Goal: Answer question/provide support: Answer question/provide support

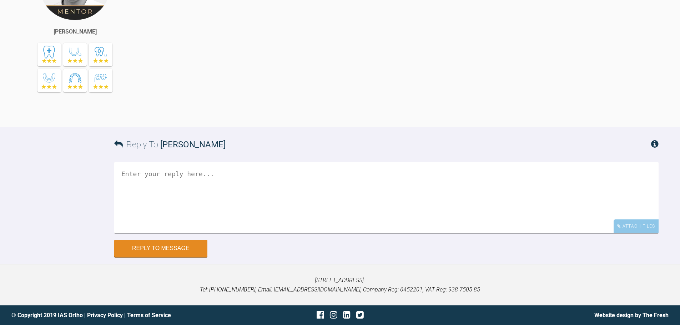
scroll to position [12149, 0]
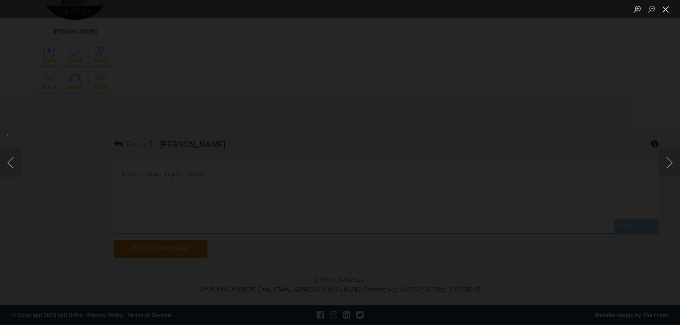
click at [663, 9] on button "Close lightbox" at bounding box center [665, 9] width 14 height 12
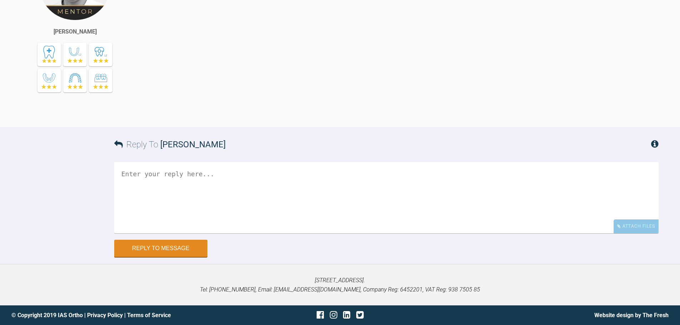
scroll to position [12042, 0]
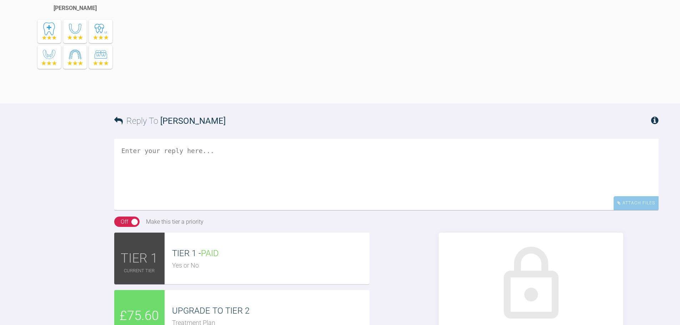
scroll to position [535, 0]
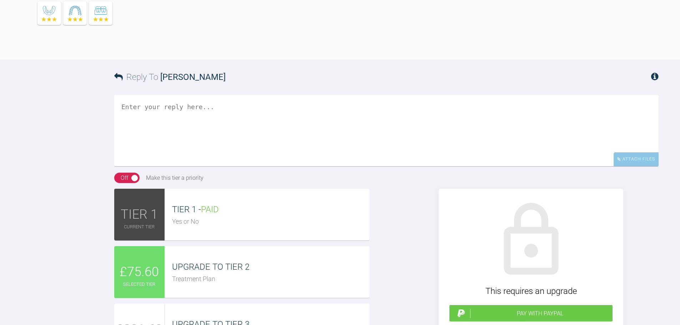
click at [230, 272] on span "UPGRADE TO TIER 2" at bounding box center [210, 267] width 77 height 10
click at [622, 166] on div "Attach Files" at bounding box center [635, 159] width 45 height 14
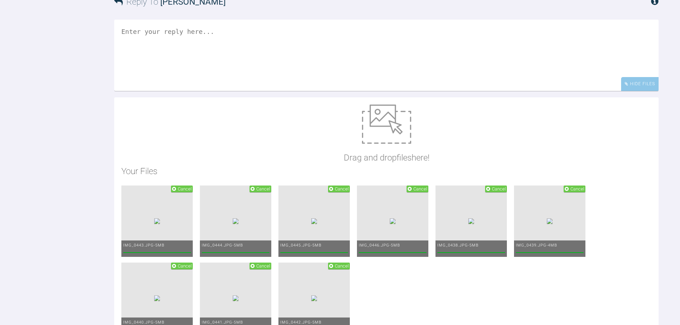
scroll to position [606, 0]
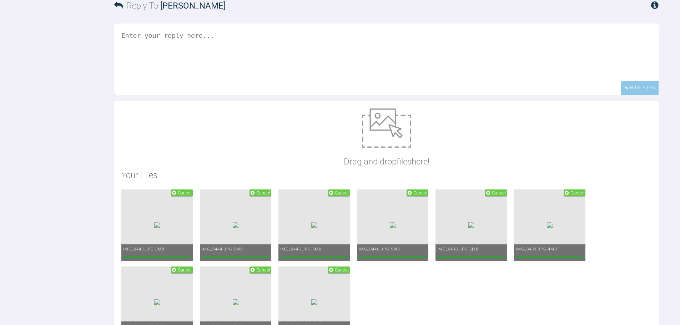
click at [292, 95] on textarea at bounding box center [386, 59] width 544 height 71
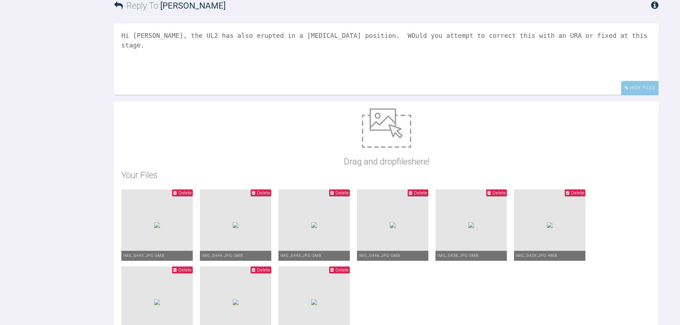
click at [341, 76] on textarea "Hi [PERSON_NAME], the UL2 has also erupted in a [MEDICAL_DATA] position. WOuld …" at bounding box center [386, 59] width 544 height 71
click at [581, 73] on textarea "Hi [PERSON_NAME], the UL2 has also erupted in a [MEDICAL_DATA] position. Would …" at bounding box center [386, 59] width 544 height 71
click at [245, 86] on textarea "Hi [PERSON_NAME], the UL2 has also erupted in a [MEDICAL_DATA] position. Would …" at bounding box center [386, 59] width 544 height 71
click at [281, 87] on textarea "Hi [PERSON_NAME], the UL2 has also erupted in a [MEDICAL_DATA] position. Would …" at bounding box center [386, 59] width 544 height 71
click at [246, 87] on textarea "Hi [PERSON_NAME], the UL2 has also erupted in a [MEDICAL_DATA] position. Would …" at bounding box center [386, 59] width 544 height 71
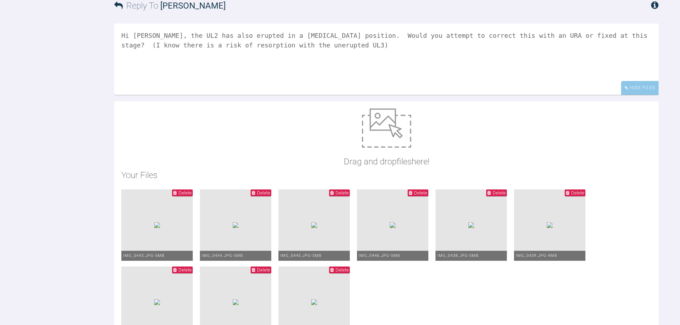
click at [284, 86] on textarea "Hi [PERSON_NAME], the UL2 has also erupted in a [MEDICAL_DATA] position. Would …" at bounding box center [386, 59] width 544 height 71
click at [152, 77] on textarea "Hi [PERSON_NAME], the UL2 has also erupted in a [MEDICAL_DATA] position. Would …" at bounding box center [386, 59] width 544 height 71
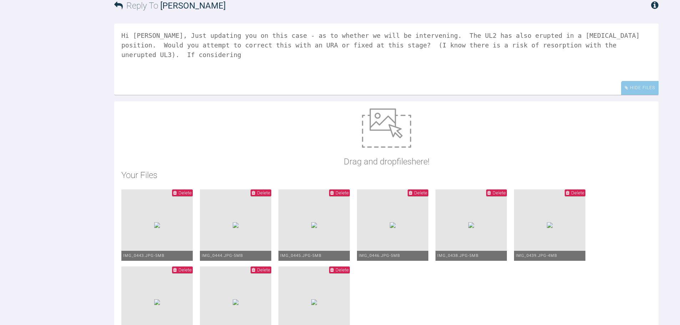
click at [590, 86] on textarea "Hi [PERSON_NAME], Just updating you on this case - as to whether we will be int…" at bounding box center [386, 59] width 544 height 71
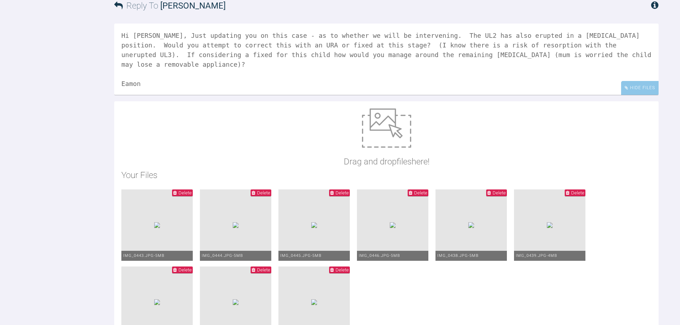
click at [155, 75] on textarea "Hi [PERSON_NAME], Just updating you on this case - as to whether we will be int…" at bounding box center [386, 59] width 544 height 71
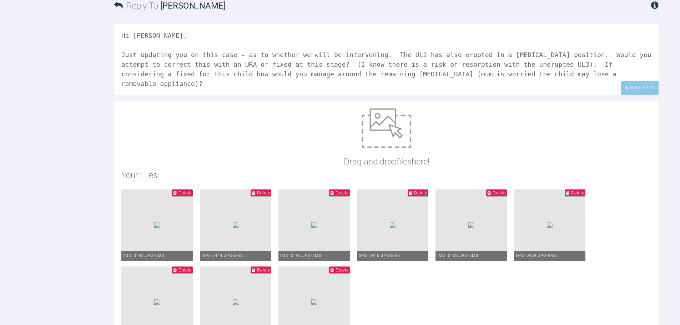
drag, startPoint x: 245, startPoint y: 95, endPoint x: 239, endPoint y: 95, distance: 5.7
click at [239, 95] on textarea "Hi [PERSON_NAME], Just updating you on this case - as to whether we will be int…" at bounding box center [386, 59] width 544 height 71
drag, startPoint x: 420, startPoint y: 95, endPoint x: 345, endPoint y: 94, distance: 74.9
click at [345, 94] on textarea "Hi [PERSON_NAME], Just updating you on this case - mum is still deciding whethe…" at bounding box center [386, 59] width 544 height 71
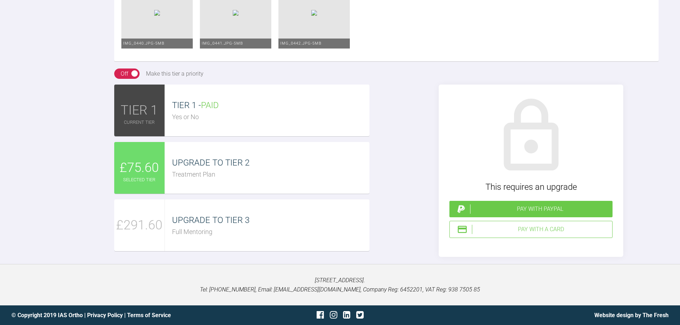
scroll to position [963, 0]
type textarea "Hi [PERSON_NAME], Just updating you on this case - mum is still deciding whethe…"
click at [234, 168] on span "UPGRADE TO TIER 2" at bounding box center [210, 163] width 77 height 10
click at [287, 180] on div "Treatment Plan" at bounding box center [270, 174] width 197 height 10
click at [547, 234] on div "Pay with a Card" at bounding box center [540, 229] width 137 height 9
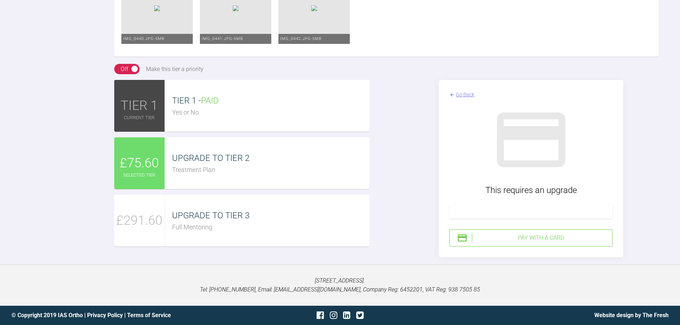
click at [503, 243] on div "Pay with a Card" at bounding box center [540, 237] width 137 height 9
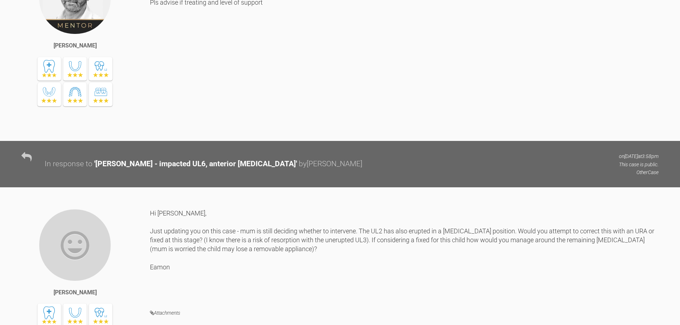
scroll to position [390, 0]
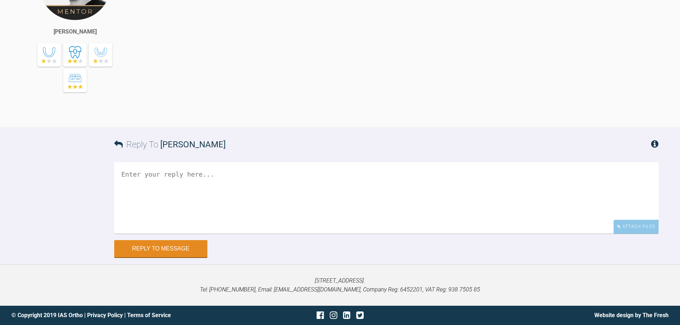
scroll to position [5508, 0]
click at [633, 234] on div "Attach Files" at bounding box center [635, 227] width 45 height 14
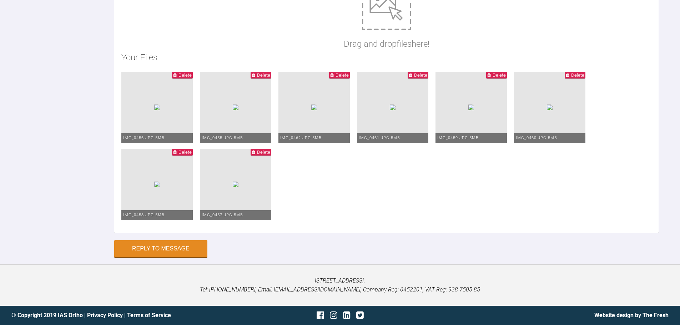
scroll to position [5529, 0]
type textarea "Hi Zaid, this is Amber today. Still some spaces URQ and LLQ. I have continued s…"
click at [187, 258] on button "Reply to Message" at bounding box center [160, 249] width 93 height 17
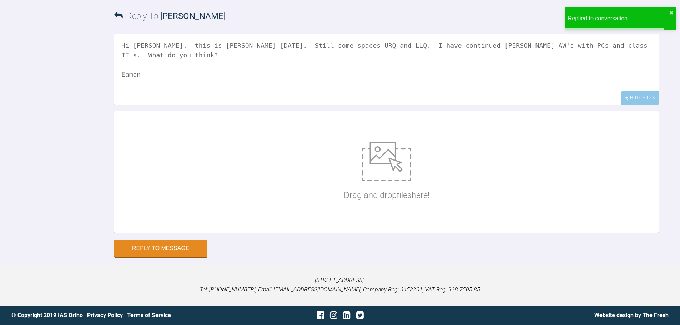
scroll to position [5778, 0]
